Goal: Task Accomplishment & Management: Manage account settings

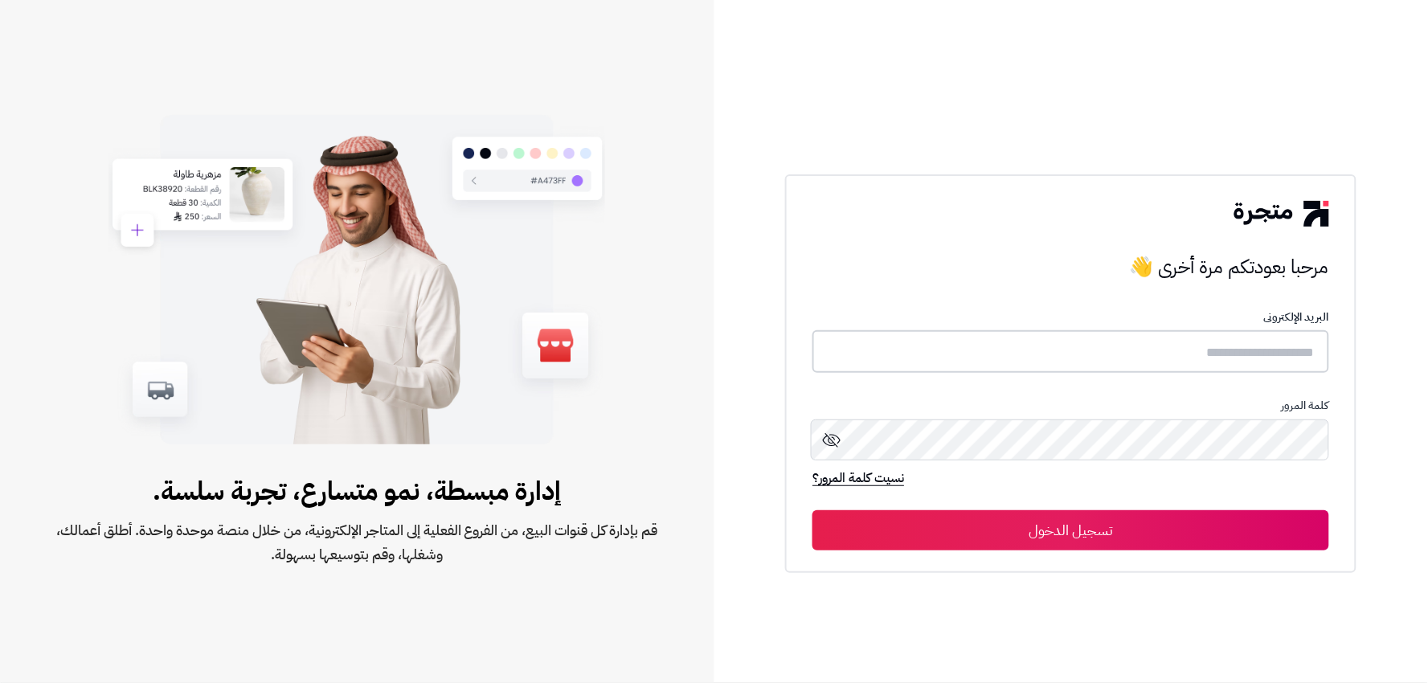
click at [1051, 365] on input "text" at bounding box center [1070, 351] width 517 height 43
type input "*"
type input "******"
click at [1142, 535] on button "تسجيل الدخول" at bounding box center [1070, 529] width 517 height 40
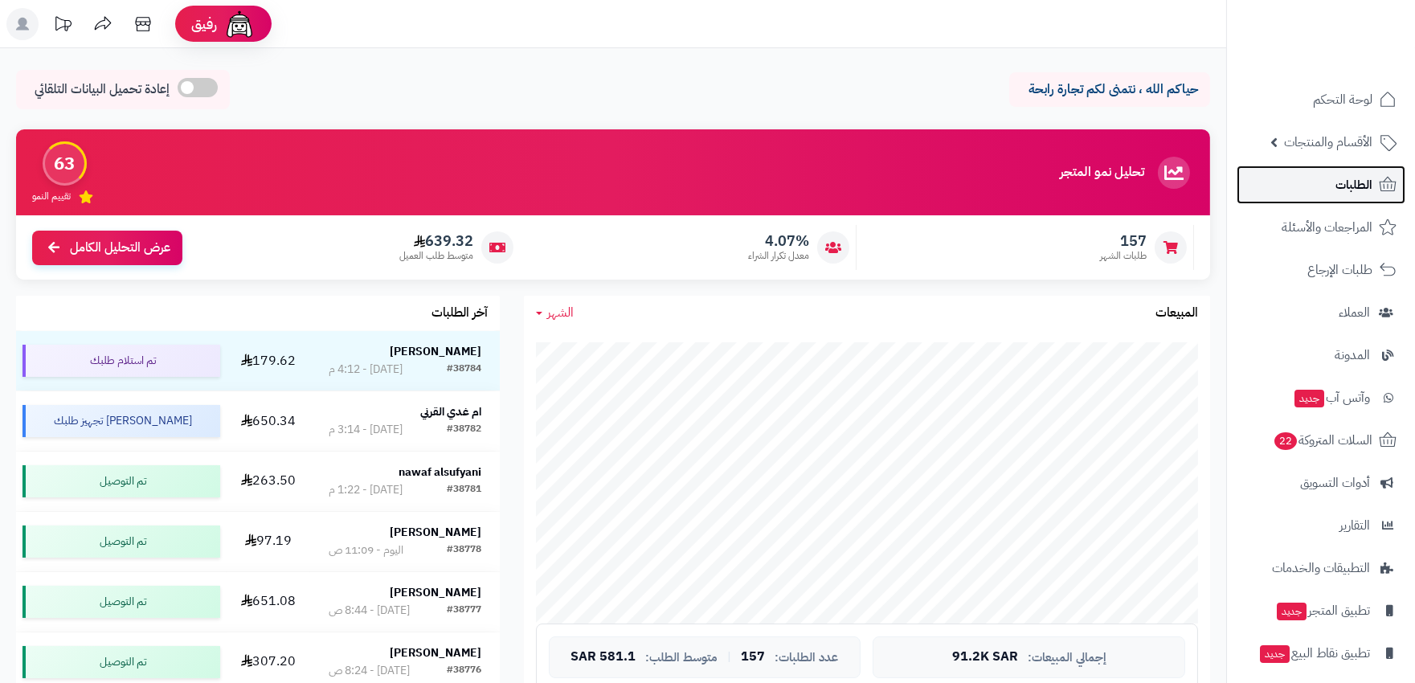
click at [1340, 166] on link "الطلبات" at bounding box center [1320, 185] width 169 height 39
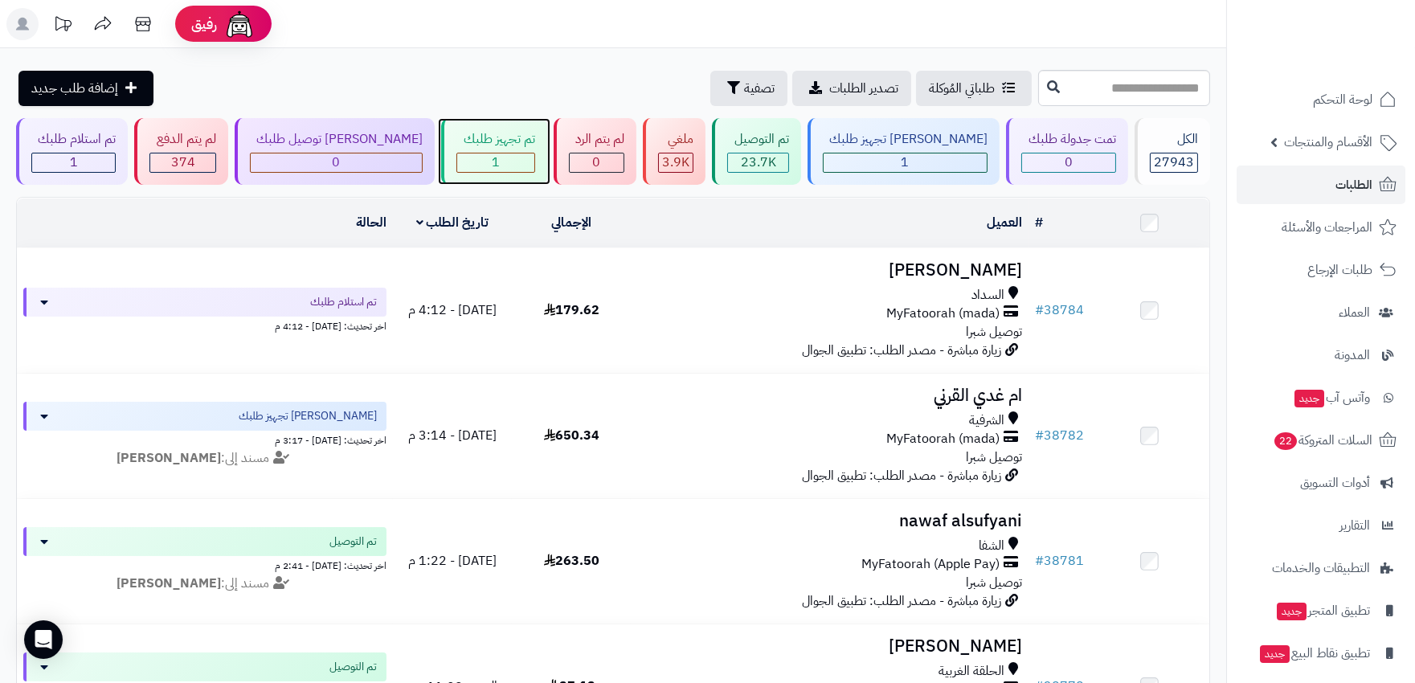
click at [479, 161] on div "1" at bounding box center [495, 162] width 76 height 18
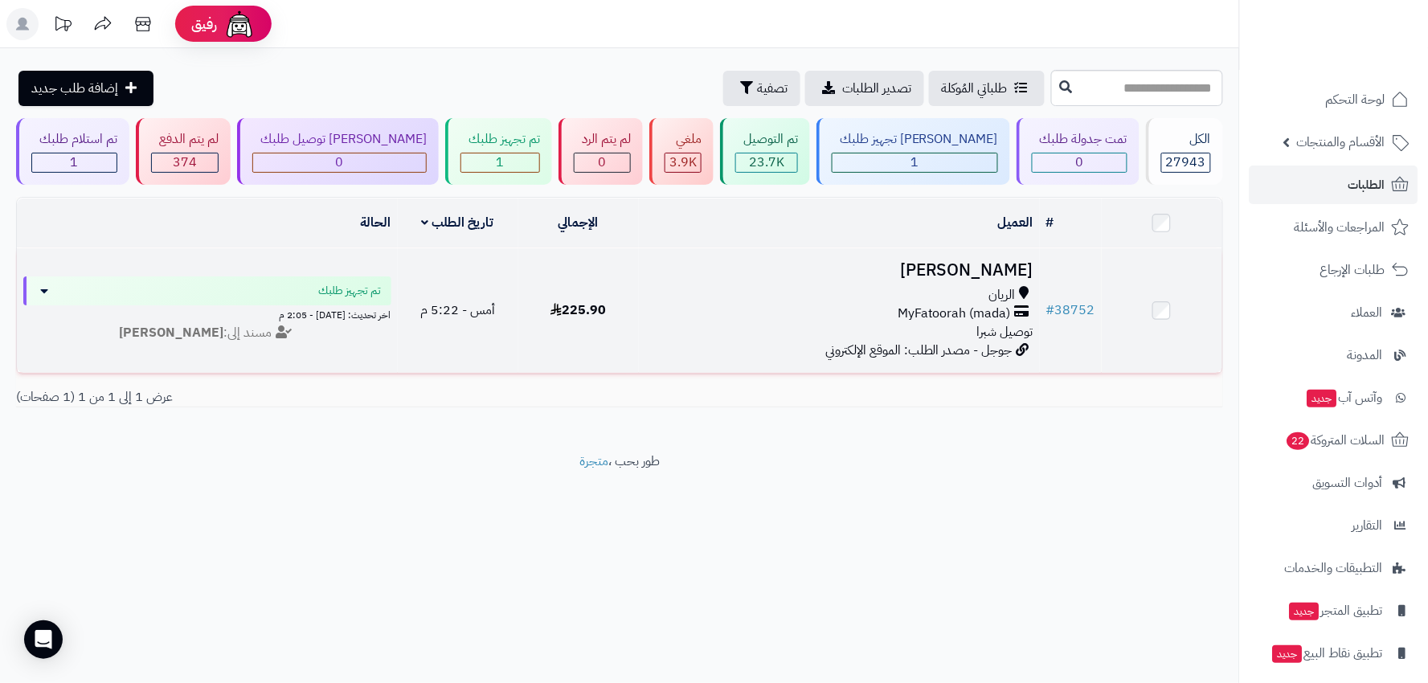
click at [699, 326] on div "الريان MyFatoorah (mada) توصيل شبرا" at bounding box center [839, 313] width 389 height 55
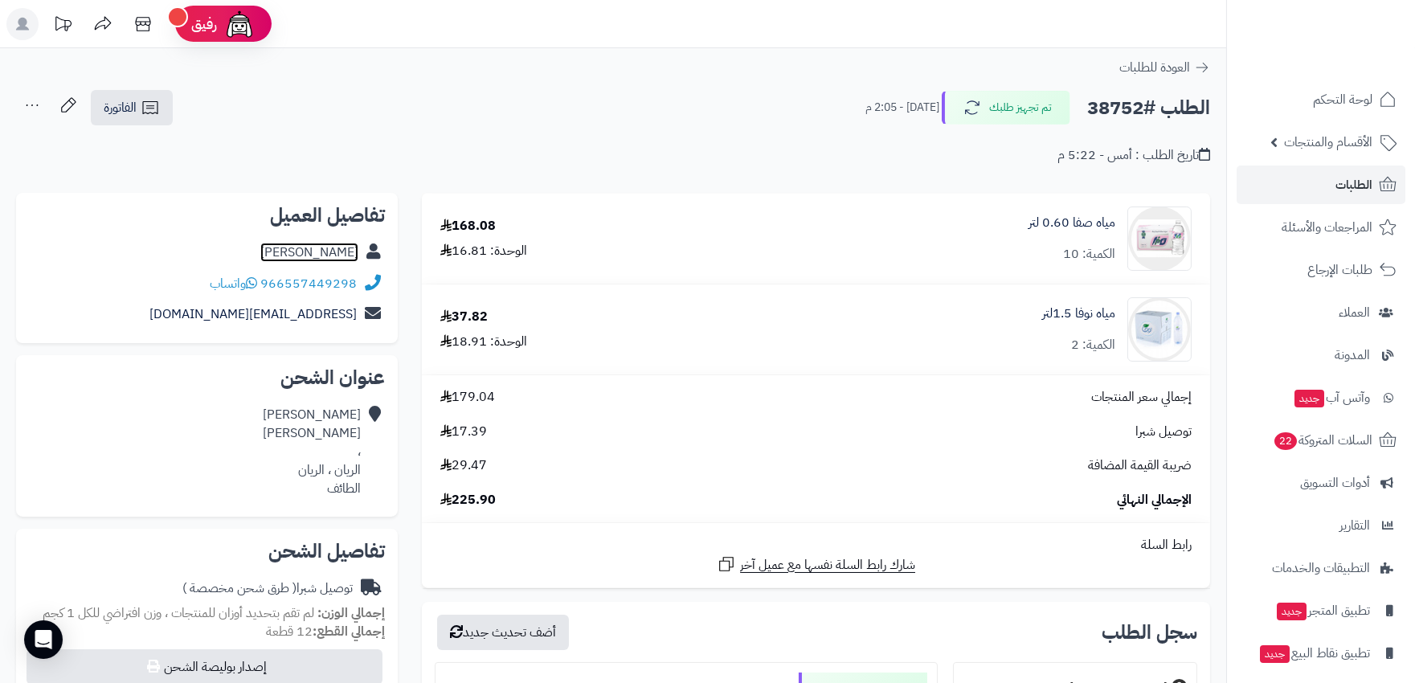
click at [321, 250] on link "منصور خالد" at bounding box center [309, 252] width 98 height 19
click at [1329, 185] on link "الطلبات" at bounding box center [1320, 185] width 169 height 39
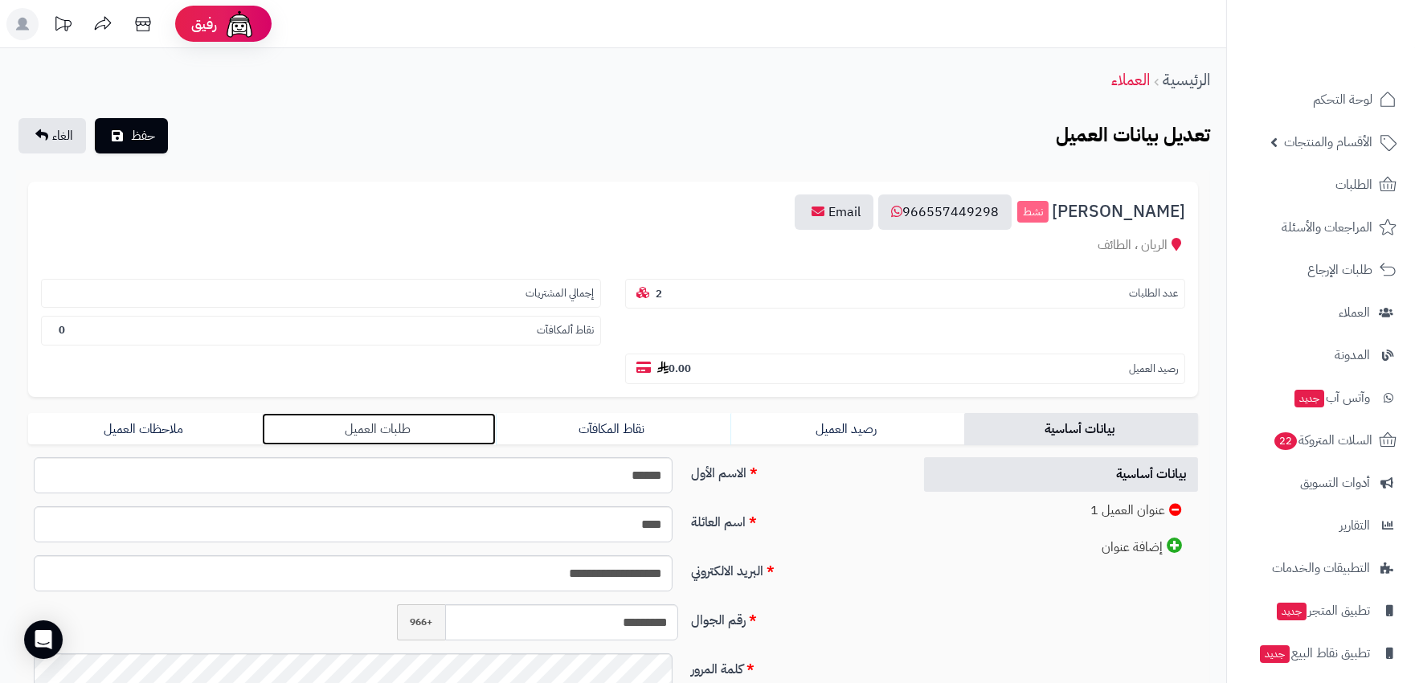
click at [394, 413] on link "طلبات العميل" at bounding box center [379, 429] width 234 height 32
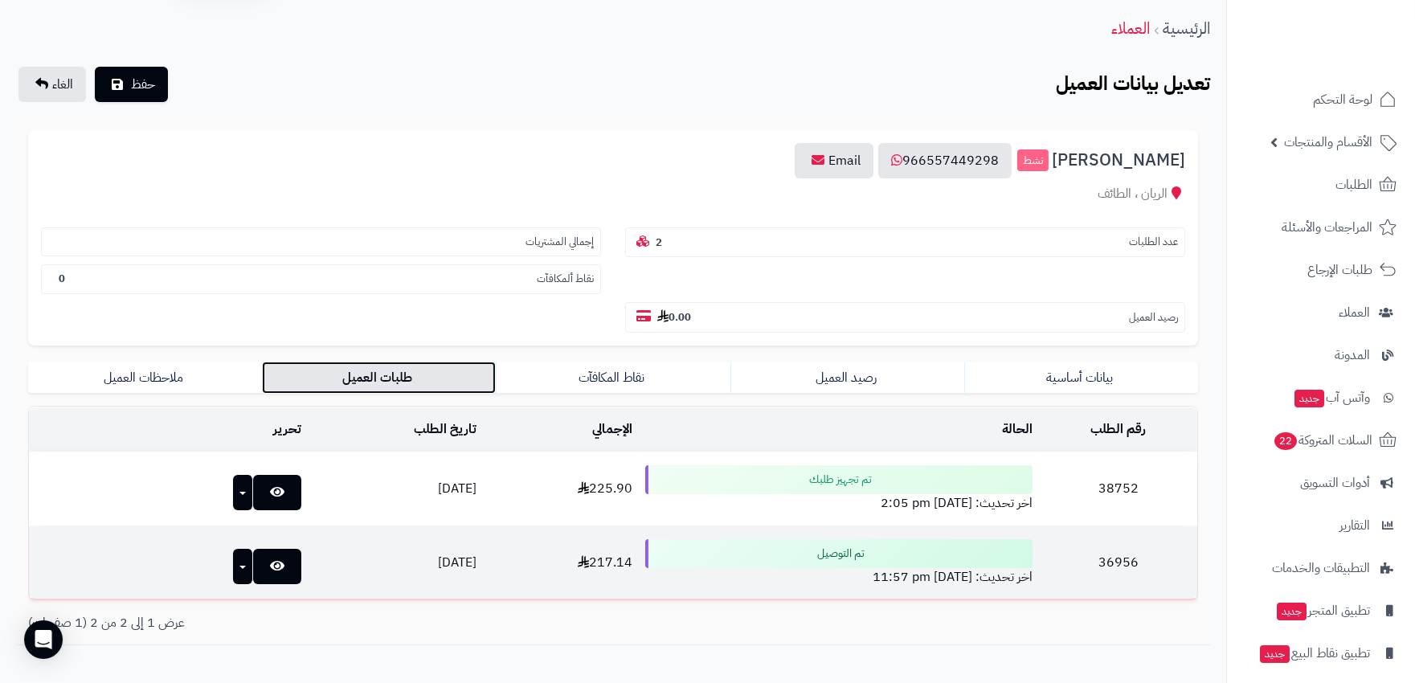
scroll to position [102, 0]
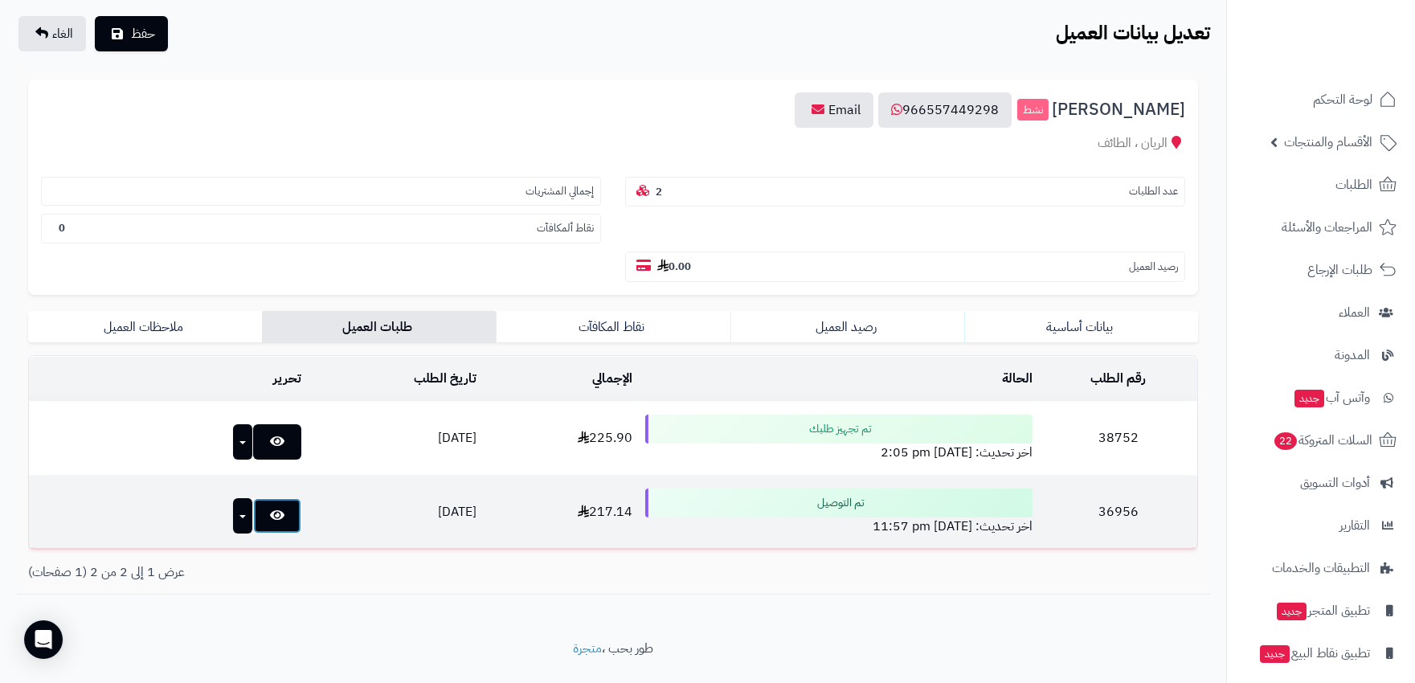
click at [253, 498] on link at bounding box center [277, 515] width 48 height 35
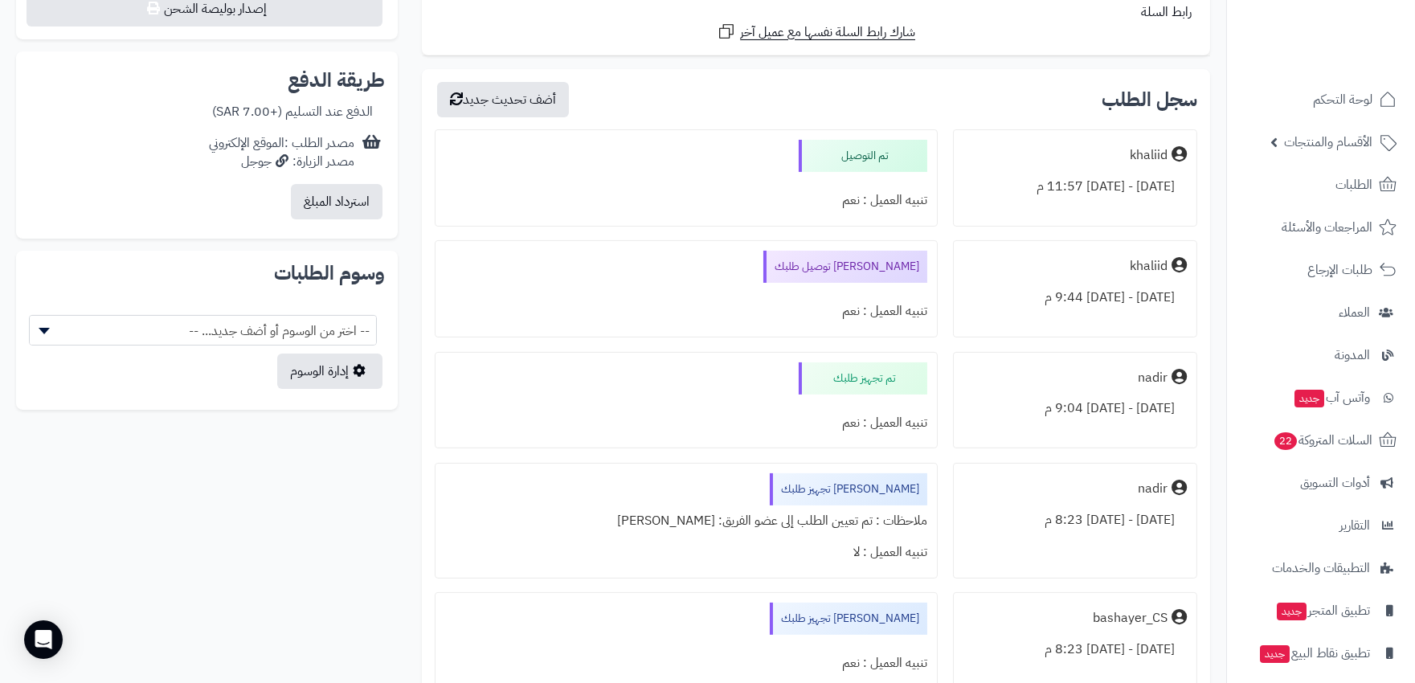
scroll to position [803, 0]
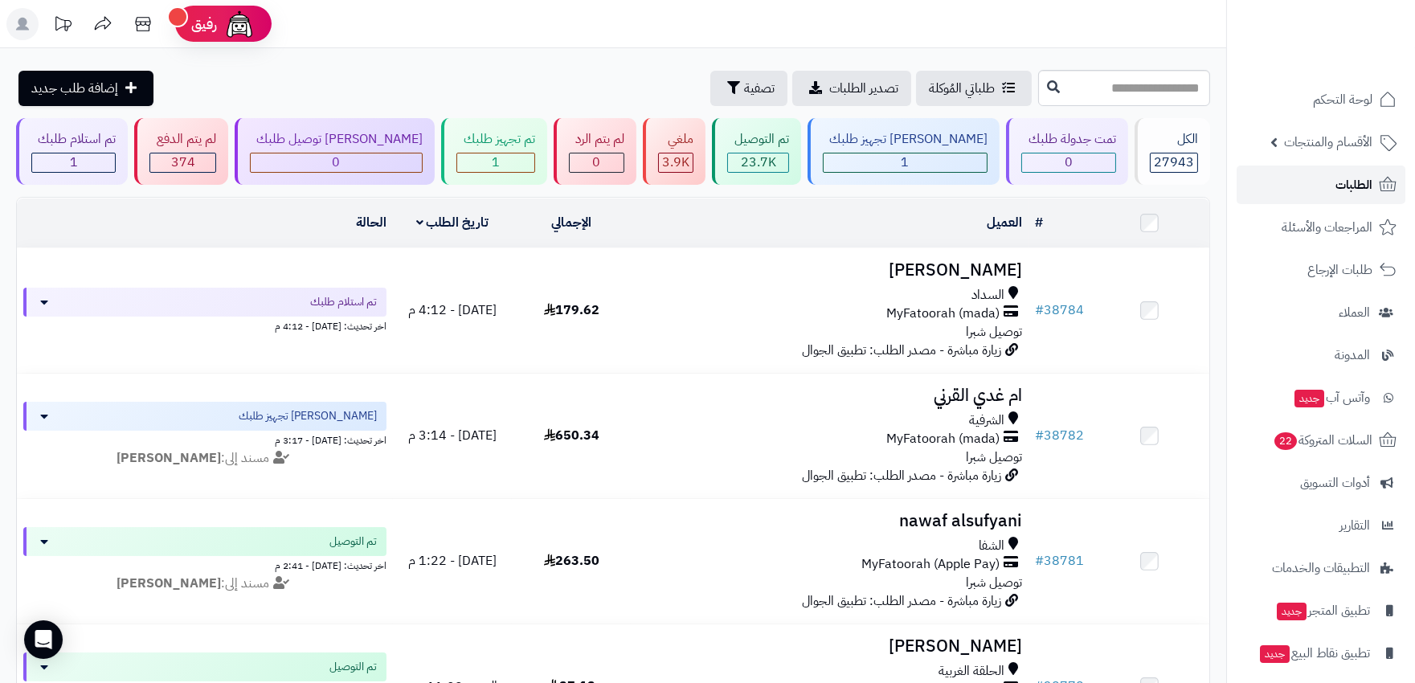
click at [1378, 172] on link "الطلبات" at bounding box center [1320, 185] width 169 height 39
click at [1338, 196] on link "الطلبات" at bounding box center [1320, 185] width 169 height 39
click at [1370, 185] on span "الطلبات" at bounding box center [1353, 185] width 37 height 22
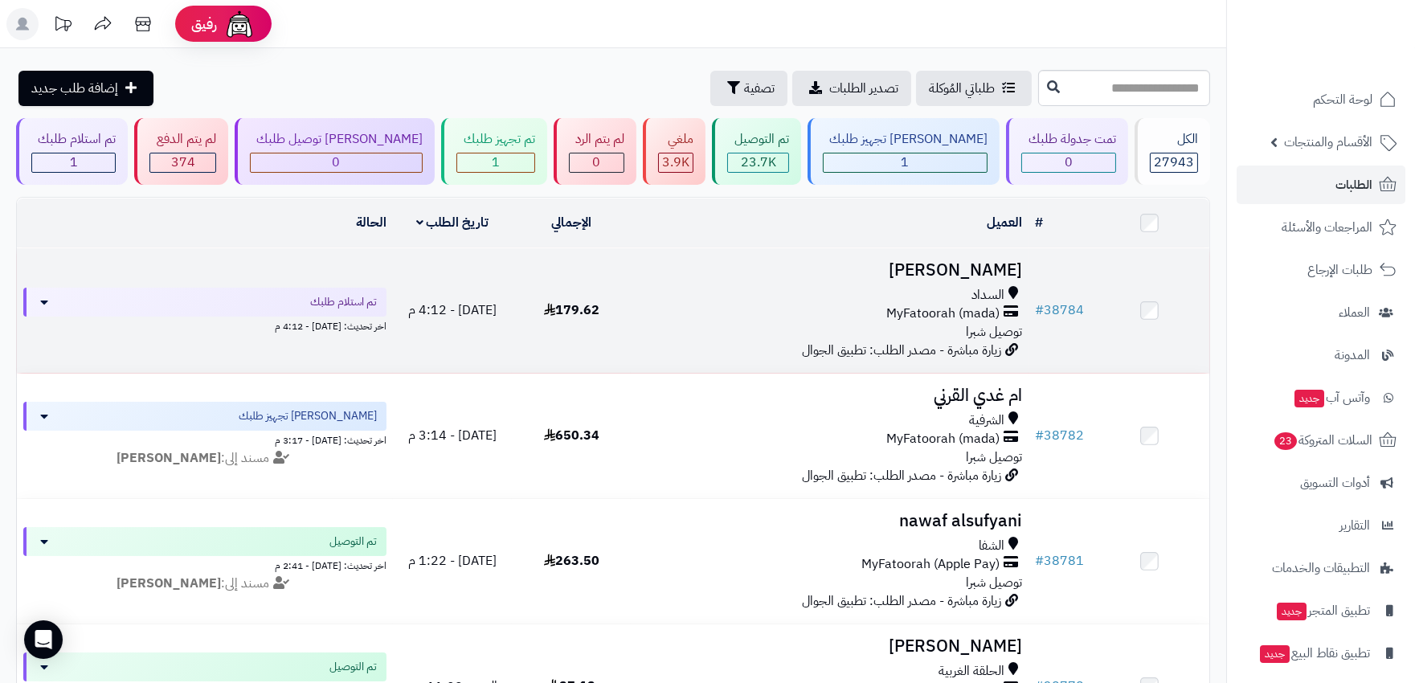
click at [773, 289] on div "السداد" at bounding box center [829, 295] width 384 height 18
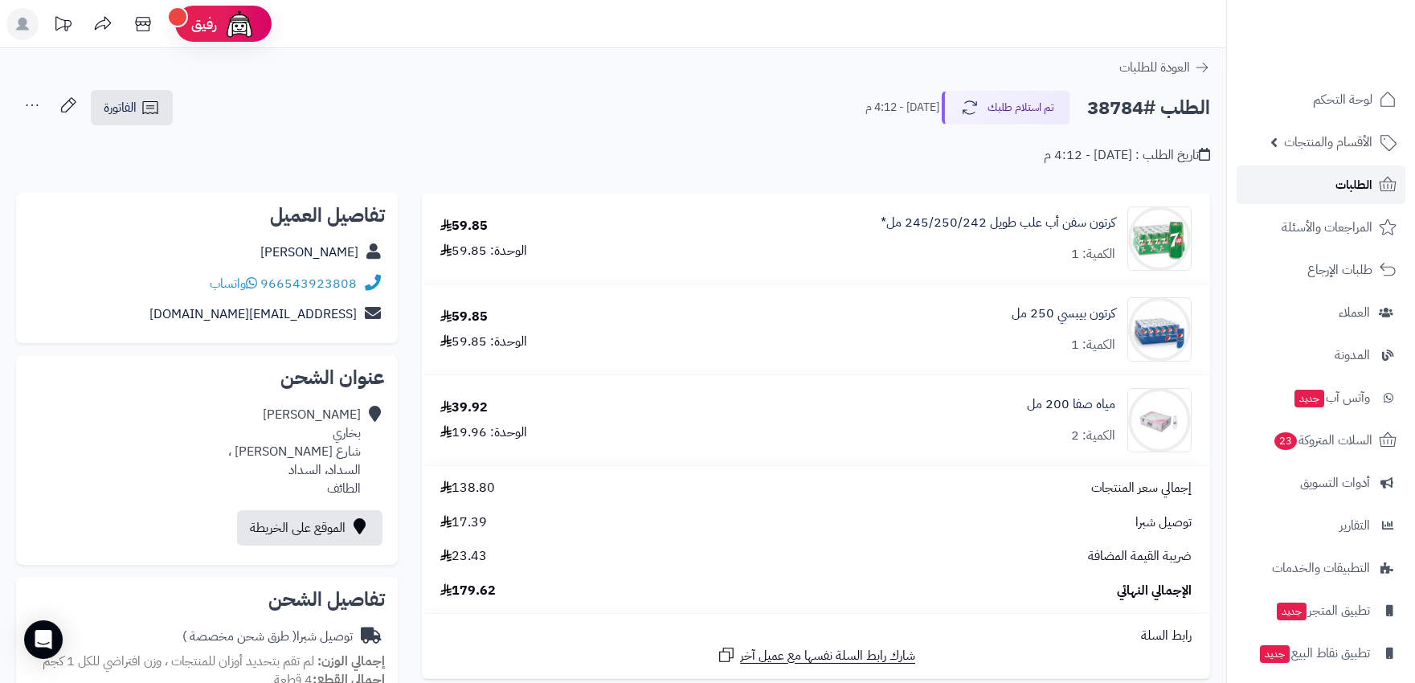
click at [1332, 182] on link "الطلبات" at bounding box center [1320, 185] width 169 height 39
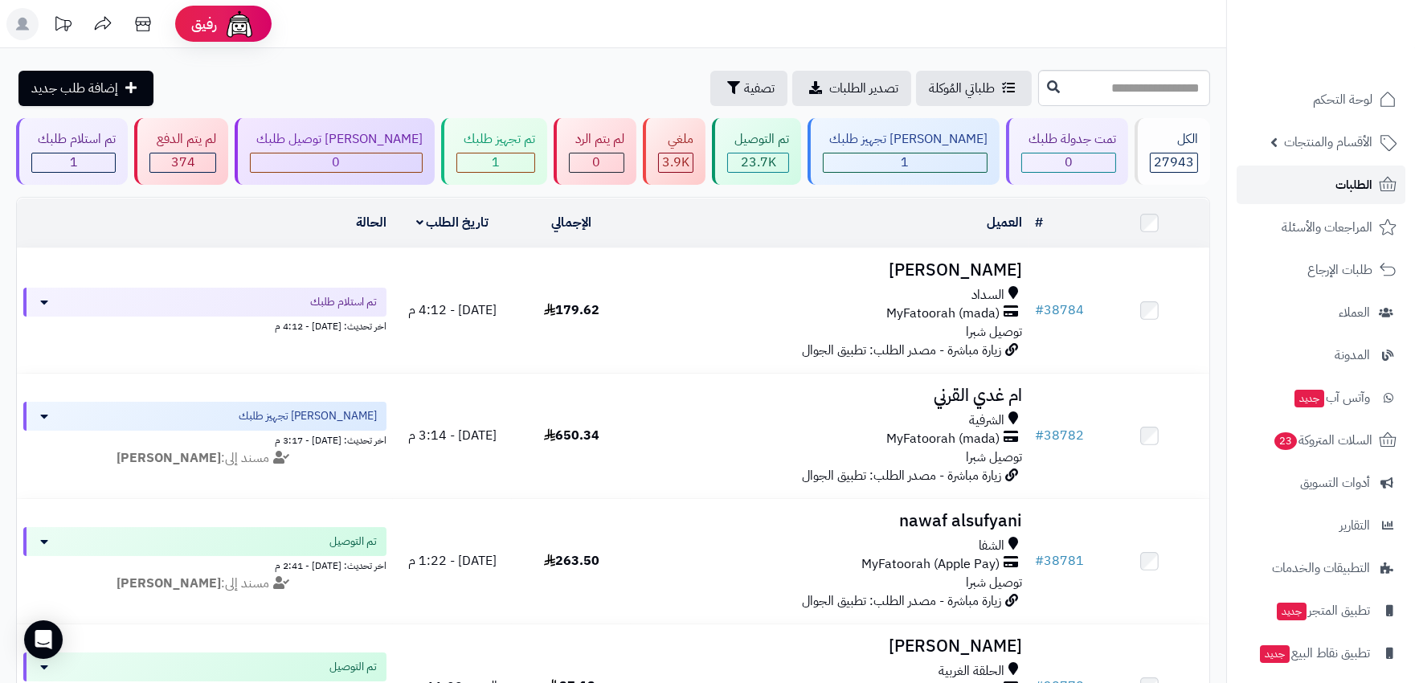
click at [1363, 186] on span "الطلبات" at bounding box center [1353, 185] width 37 height 22
click at [1332, 193] on link "الطلبات" at bounding box center [1320, 185] width 169 height 39
click at [1347, 179] on span "الطلبات" at bounding box center [1353, 185] width 37 height 22
